Goal: Task Accomplishment & Management: Use online tool/utility

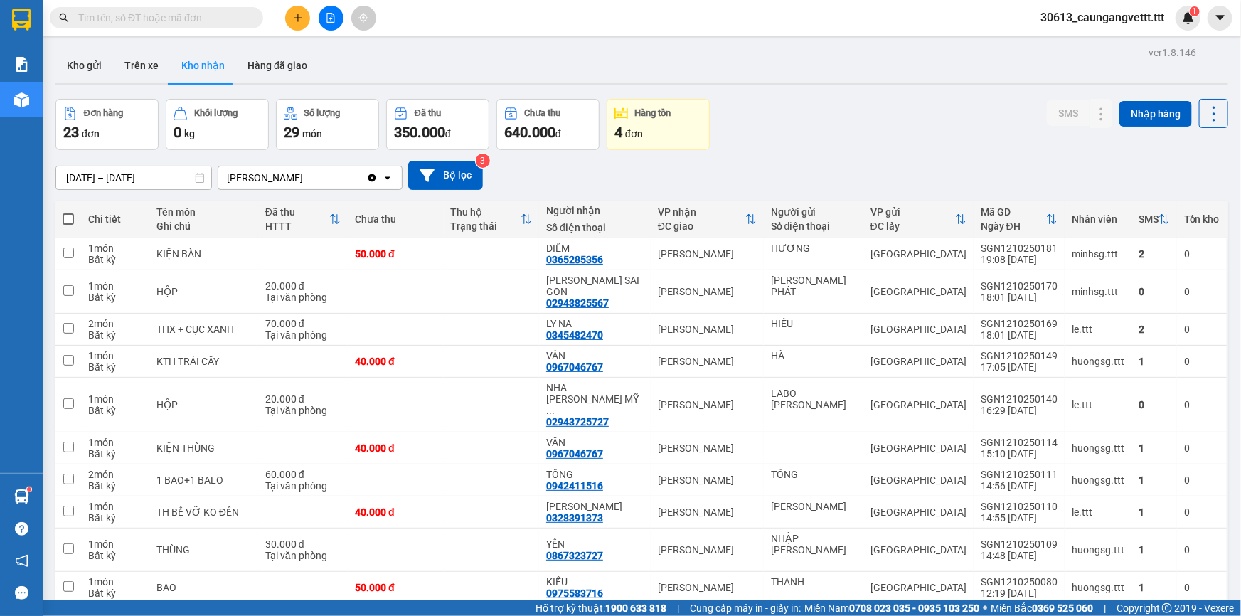
scroll to position [43, 0]
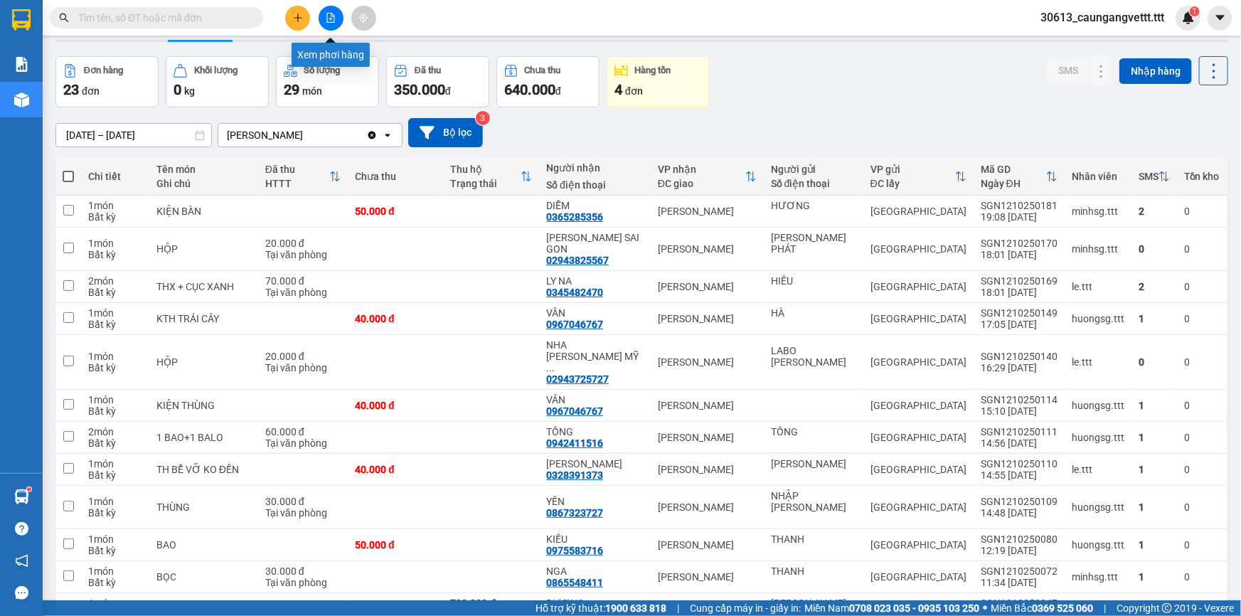
click at [327, 10] on button at bounding box center [331, 18] width 25 height 25
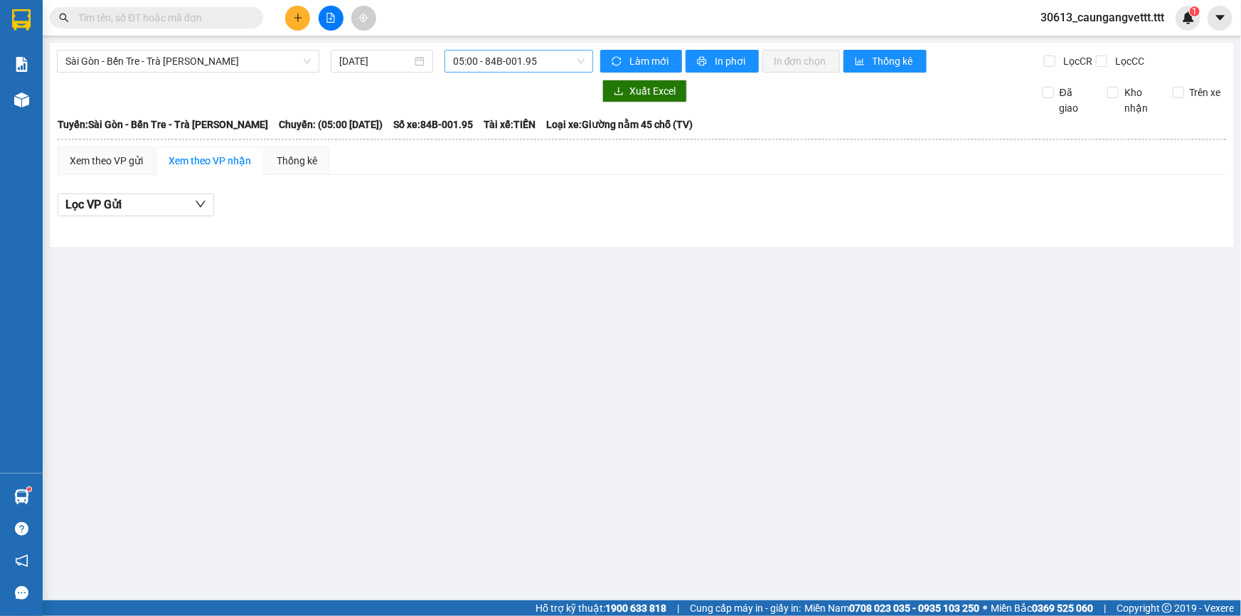
click at [484, 63] on span "05:00 - 84B-001.95" at bounding box center [519, 61] width 132 height 21
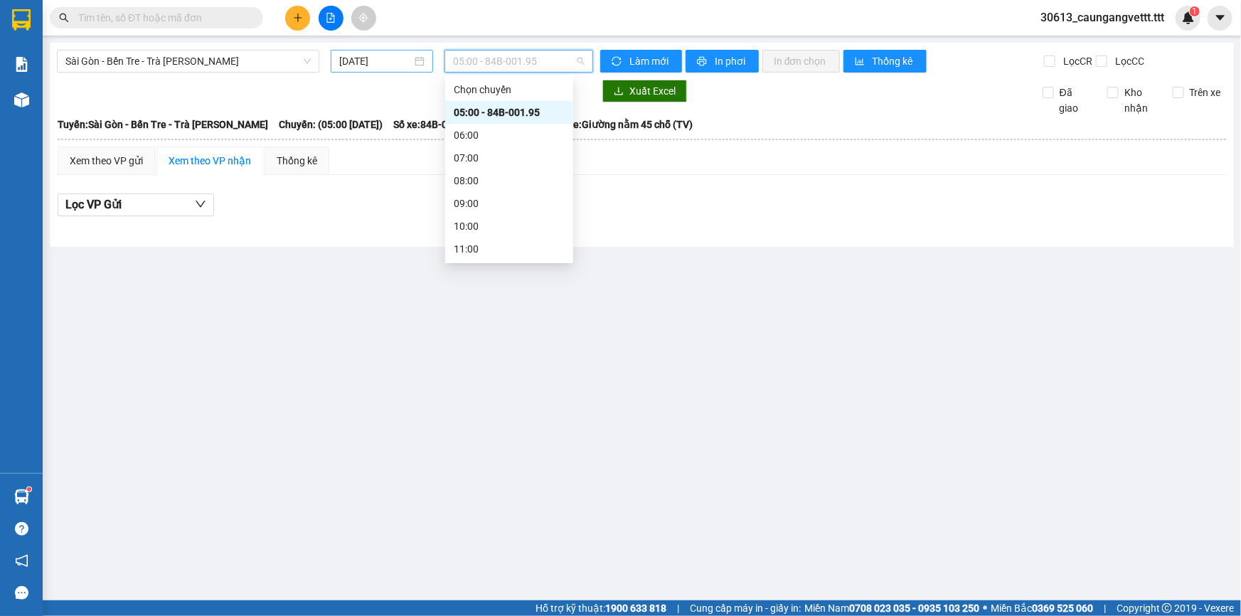
click at [347, 59] on input "[DATE]" at bounding box center [375, 61] width 73 height 16
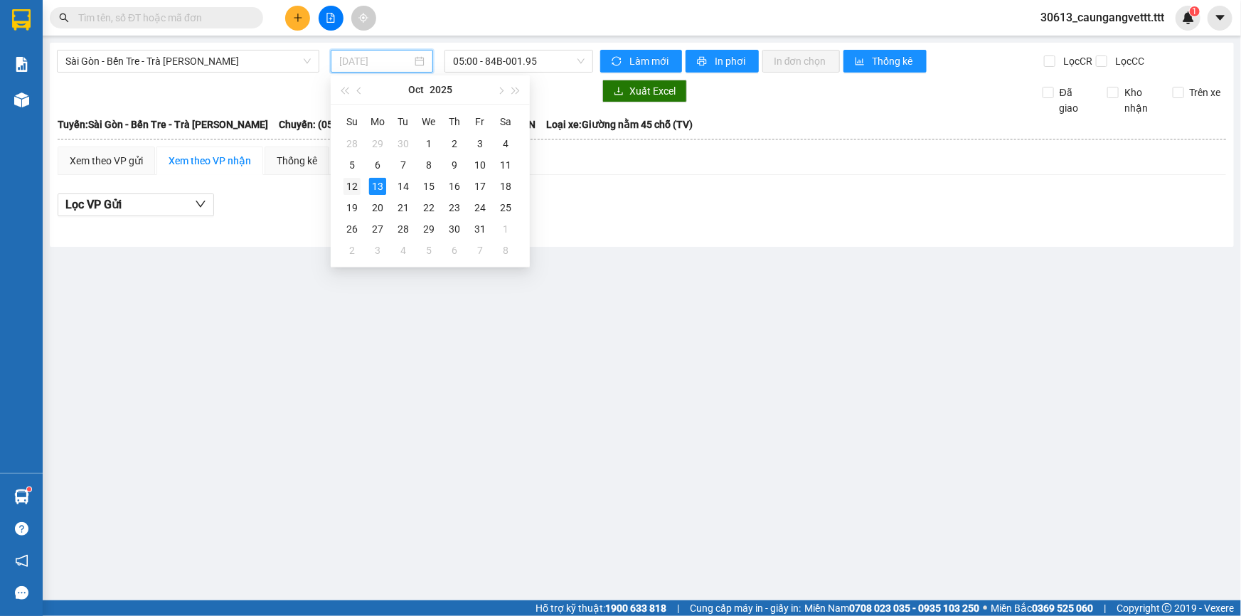
click at [349, 188] on div "12" at bounding box center [352, 186] width 17 height 17
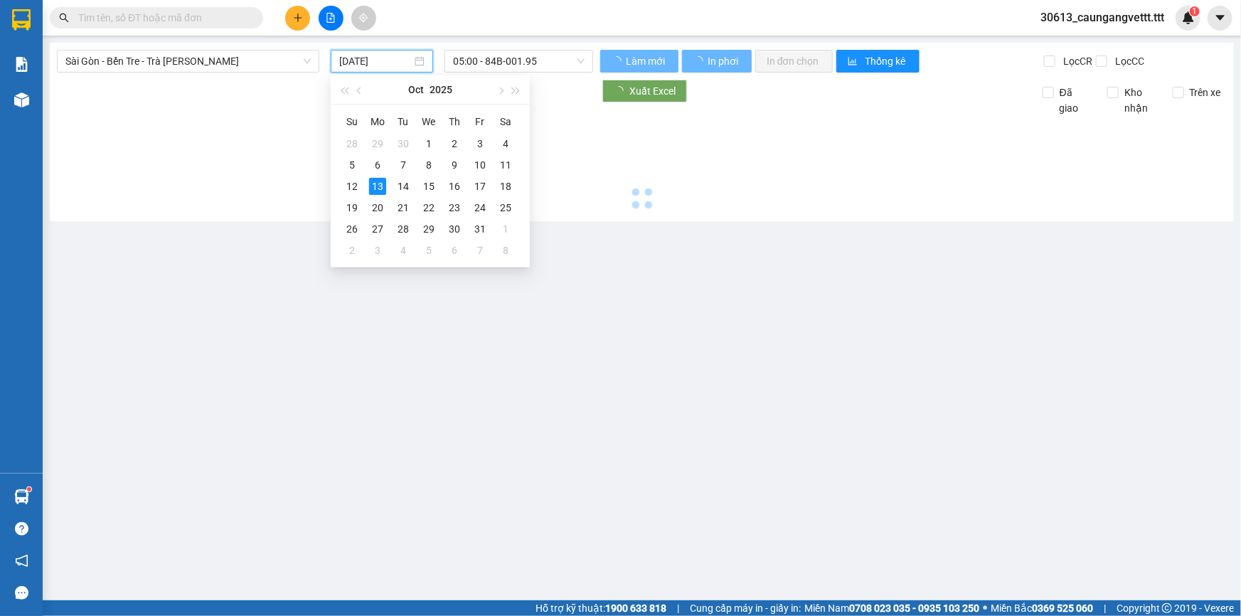
type input "[DATE]"
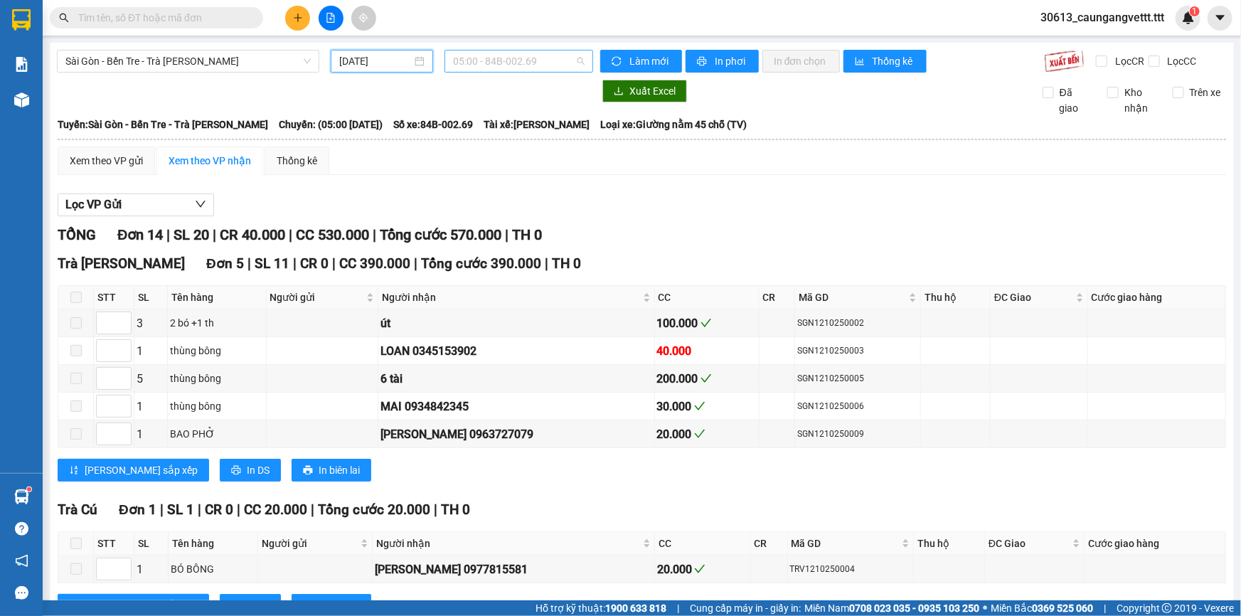
click at [498, 63] on span "05:00 - 84B-002.69" at bounding box center [519, 61] width 132 height 21
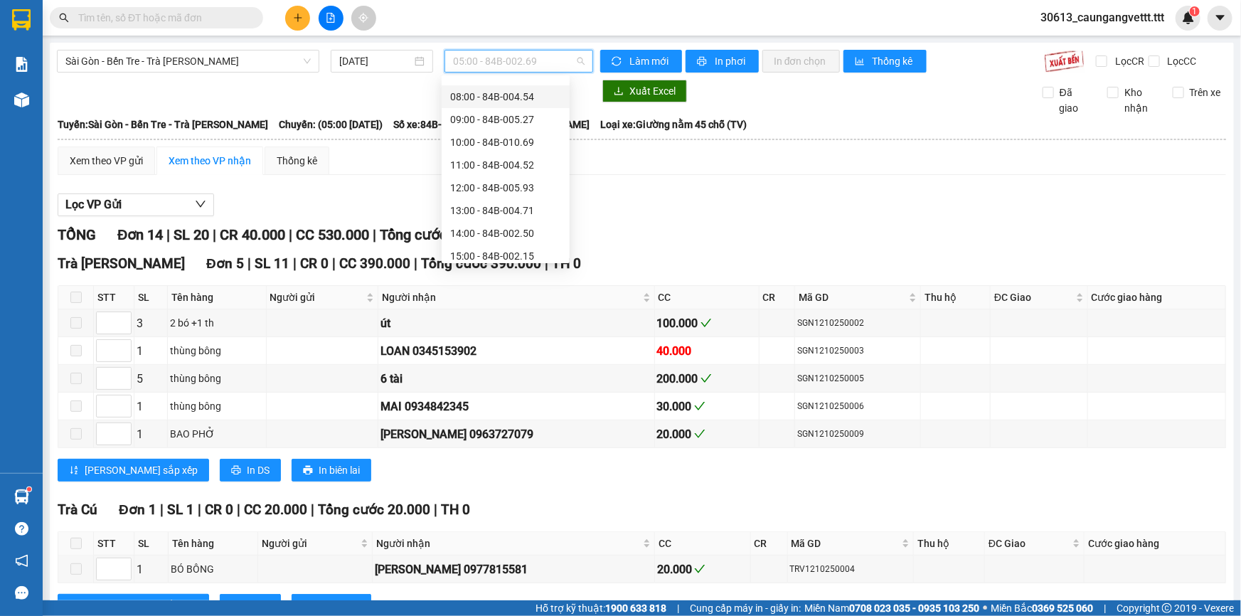
scroll to position [228, 0]
click at [485, 250] on div "22:00 - 84B-003.99" at bounding box center [505, 249] width 111 height 16
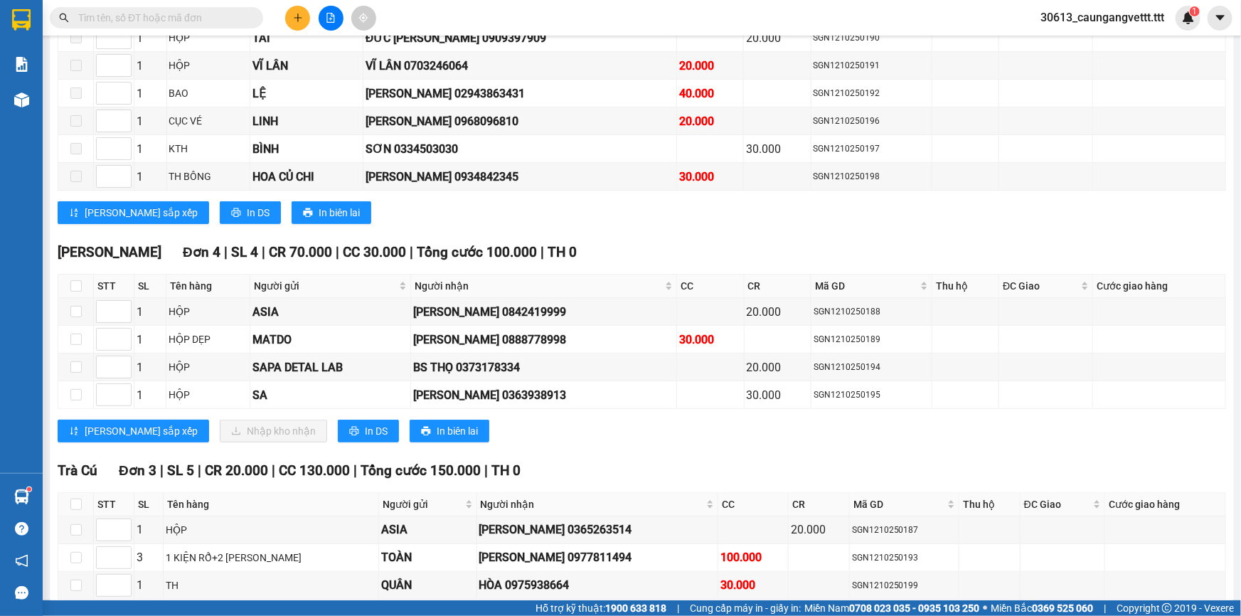
scroll to position [344, 0]
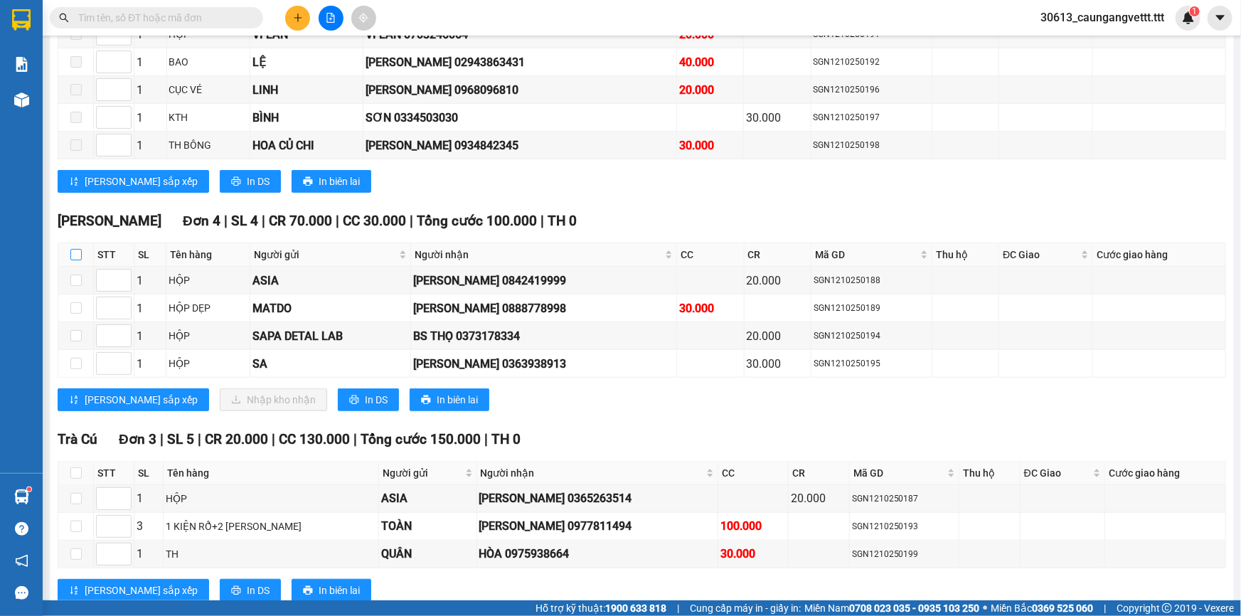
click at [71, 249] on input "checkbox" at bounding box center [75, 254] width 11 height 11
checkbox input "true"
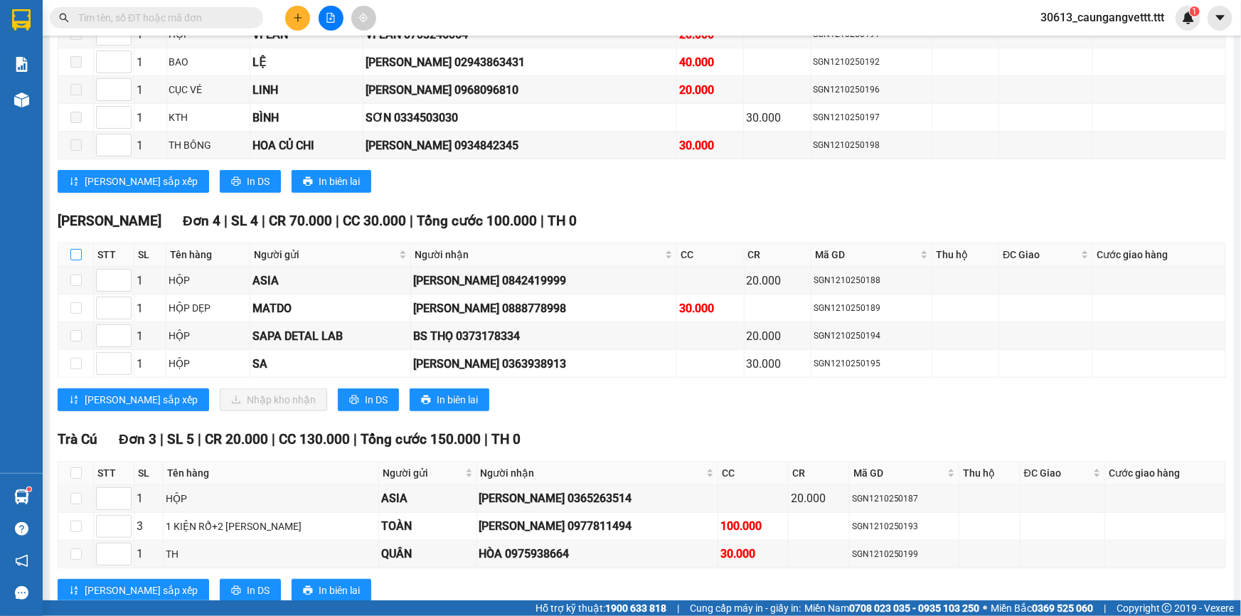
checkbox input "true"
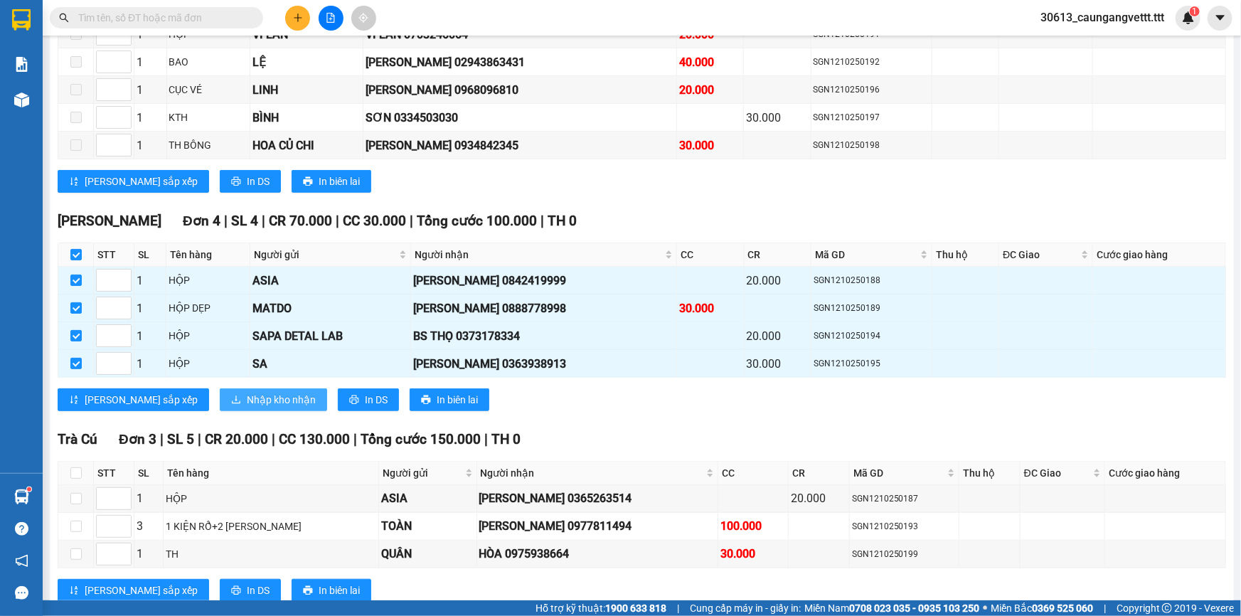
click at [247, 401] on span "Nhập kho nhận" at bounding box center [281, 400] width 69 height 16
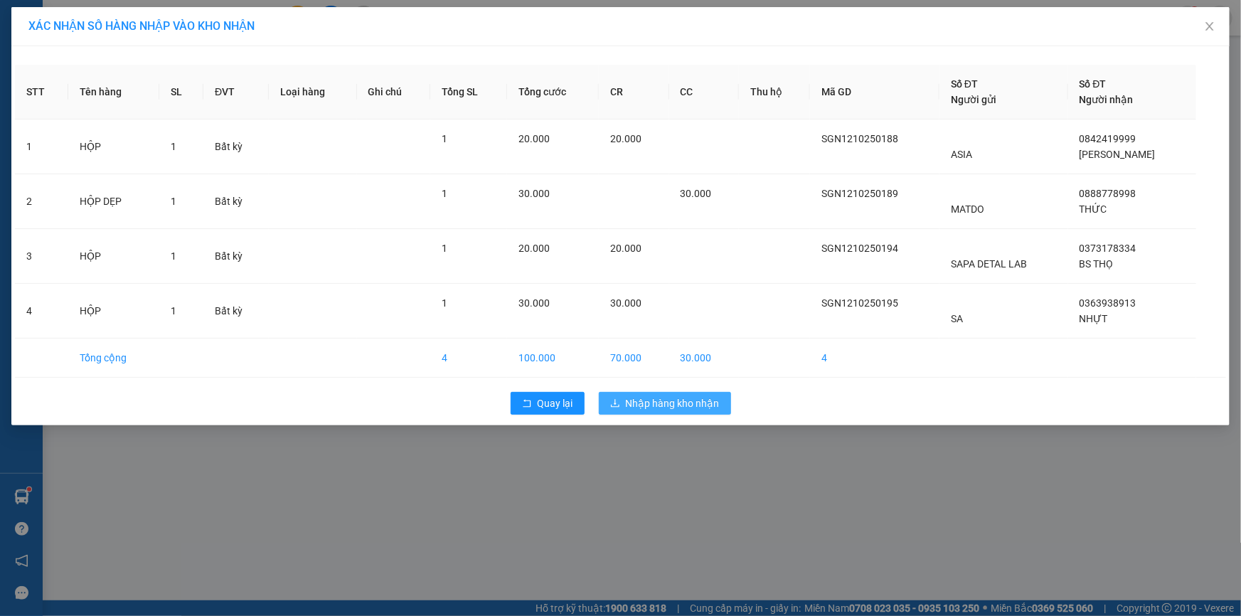
click at [673, 398] on span "Nhập hàng kho nhận" at bounding box center [673, 404] width 94 height 16
